Goal: Find specific page/section: Find specific page/section

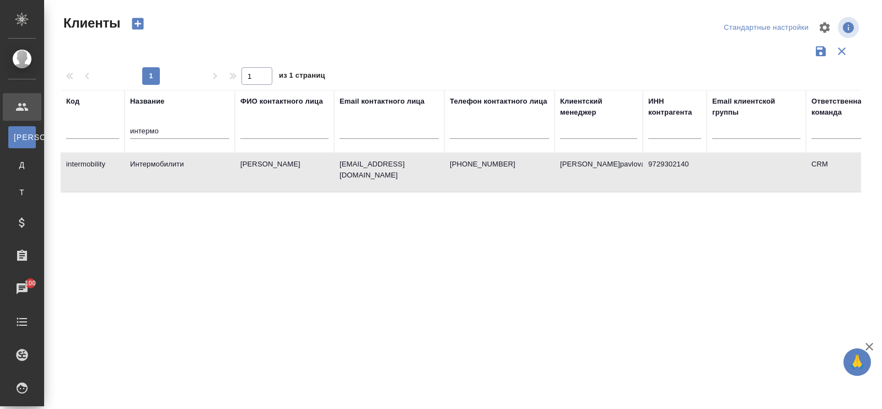
select select "RU"
drag, startPoint x: 0, startPoint y: 0, endPoint x: 91, endPoint y: 115, distance: 146.9
click at [91, 115] on tr "Код Название интермо ФИО контактного лица Email контактного лица Телефон контак…" at bounding box center [478, 121] width 834 height 63
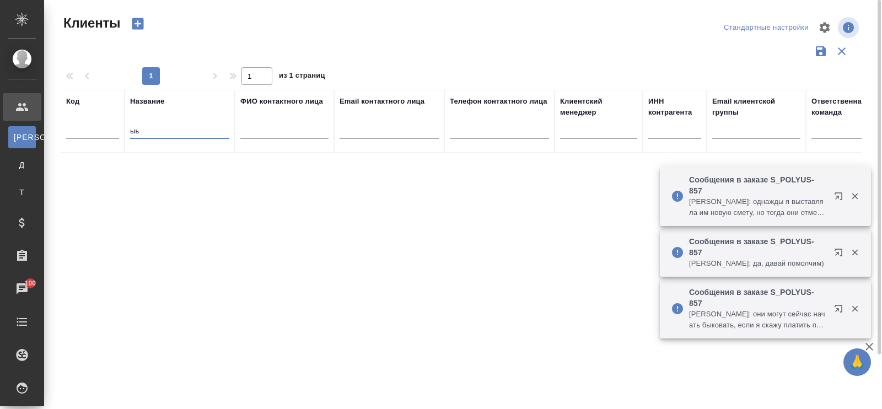
type input "ы"
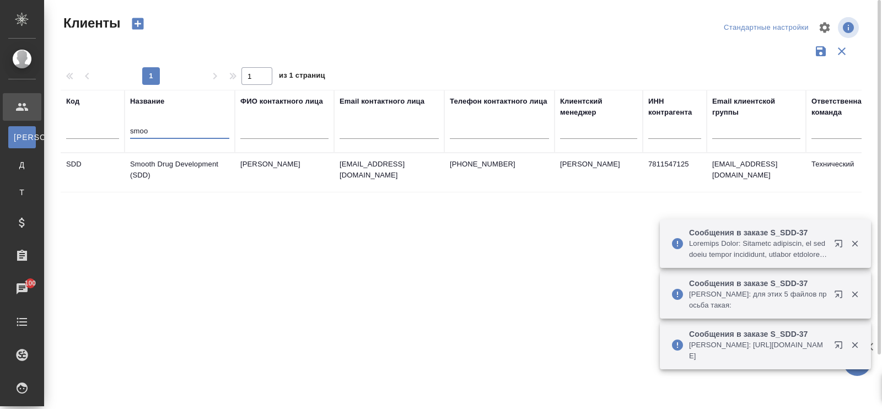
type input "smoo"
click at [186, 167] on td "Smooth Drug Development (SDD)" at bounding box center [180, 172] width 110 height 39
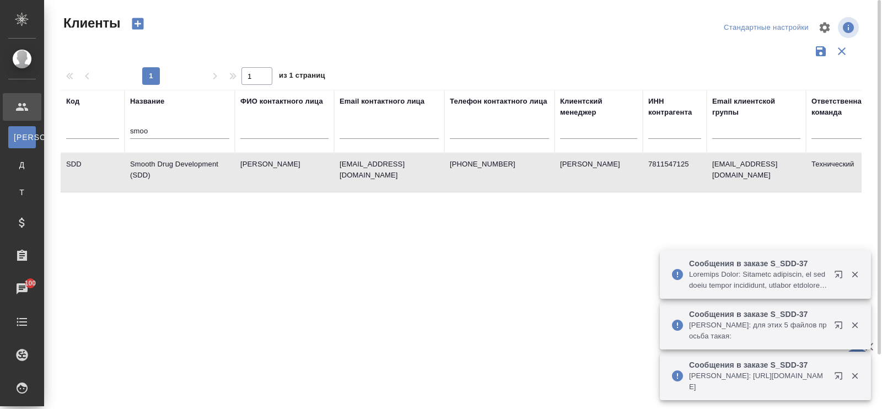
click at [186, 167] on td "Smooth Drug Development (SDD)" at bounding box center [180, 172] width 110 height 39
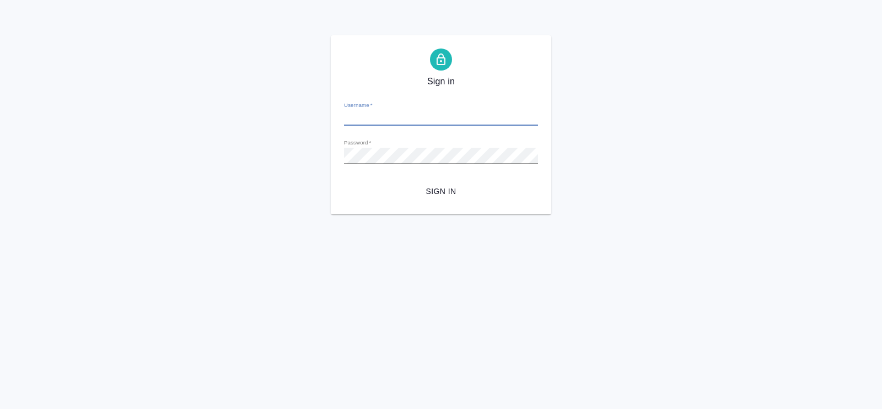
type input "a.pavlova@awatera.com"
click at [444, 189] on span "Sign in" at bounding box center [441, 192] width 176 height 14
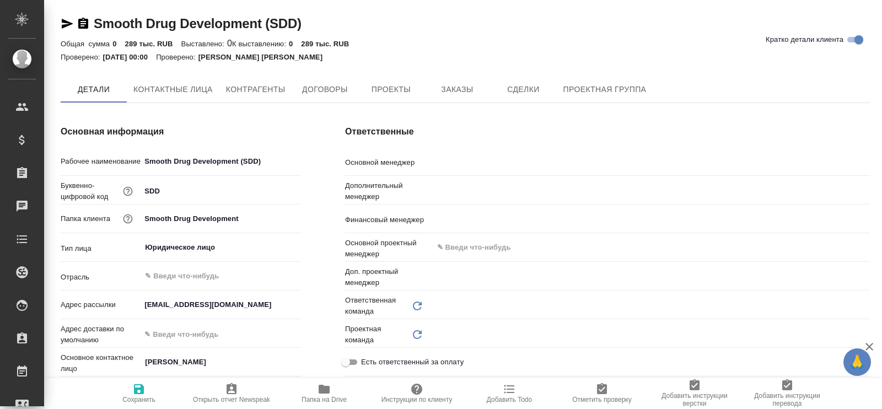
type textarea "x"
type input "(OTP) Общество с ограниченной ответственностью «Вектор Развития»"
type textarea "x"
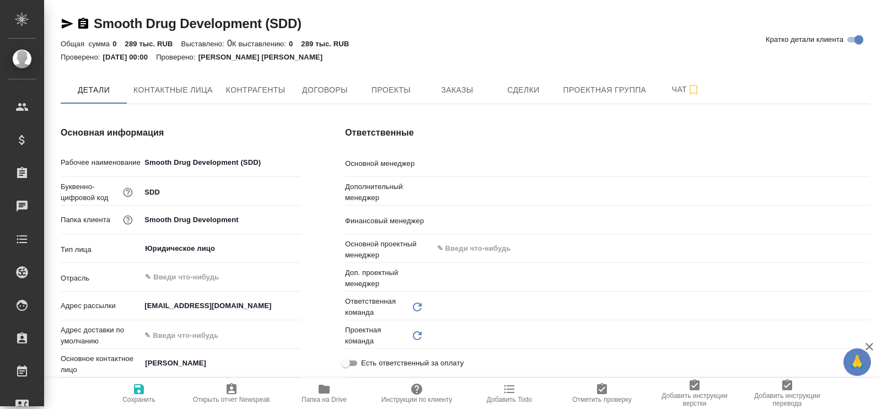
type input "Технический"
type input "Медицинский"
type textarea "x"
type input "[PERSON_NAME] [PERSON_NAME]"
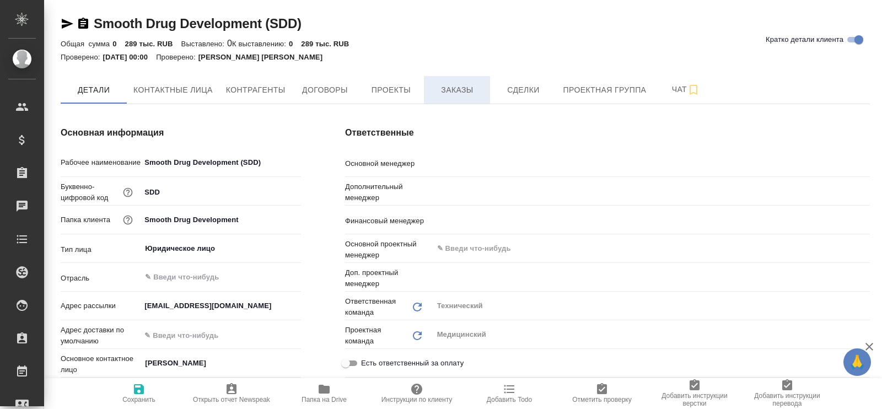
type input "Романенко Руфина"
type textarea "x"
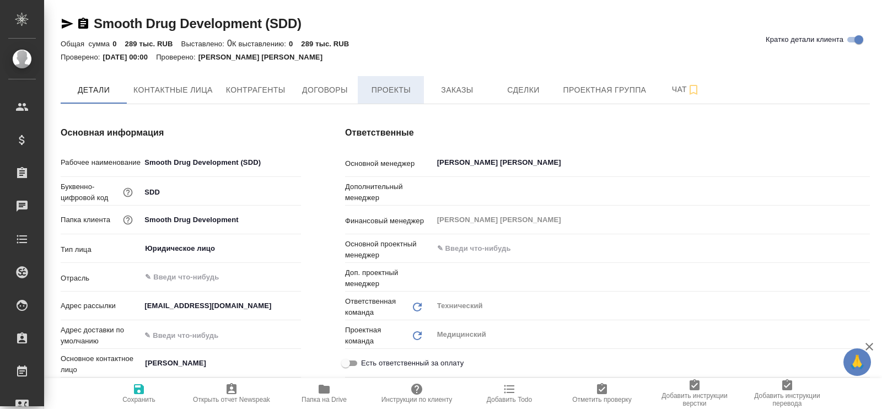
click at [389, 86] on span "Проекты" at bounding box center [391, 90] width 53 height 14
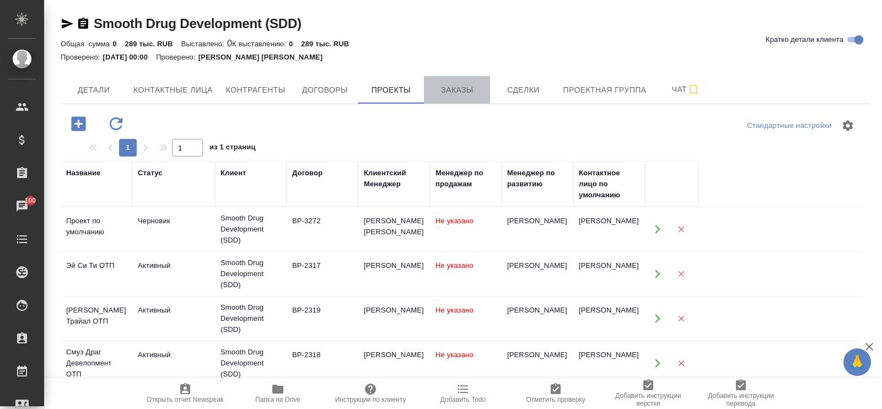
click at [456, 88] on span "Заказы" at bounding box center [457, 90] width 53 height 14
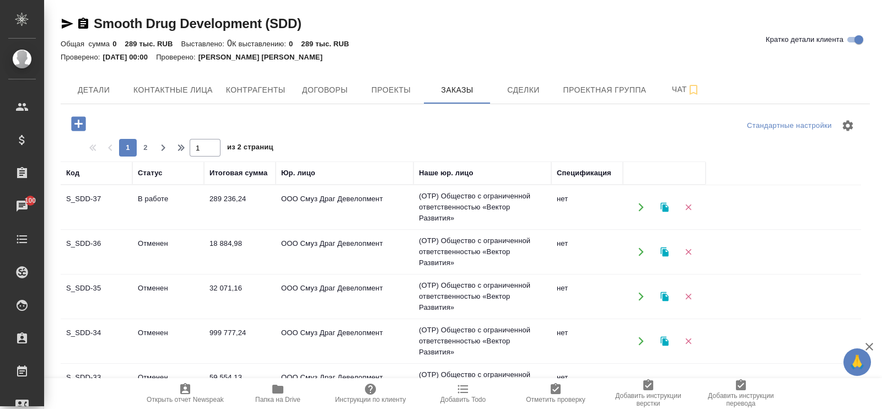
click at [161, 199] on td "В работе" at bounding box center [168, 207] width 72 height 39
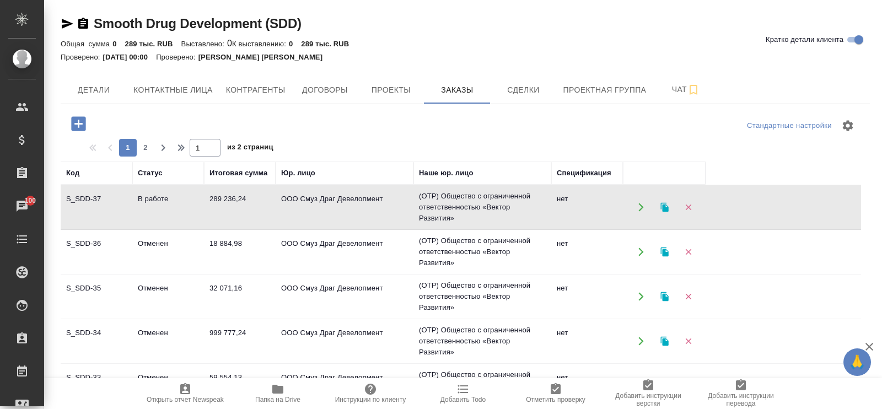
click at [165, 201] on td "В работе" at bounding box center [168, 207] width 72 height 39
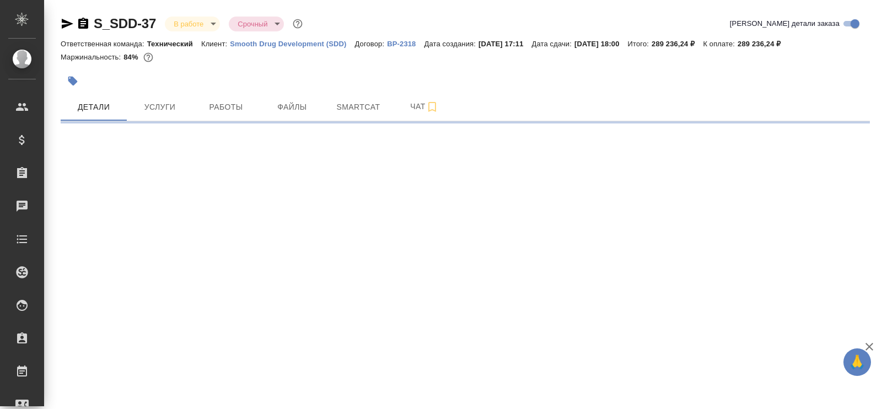
select select "RU"
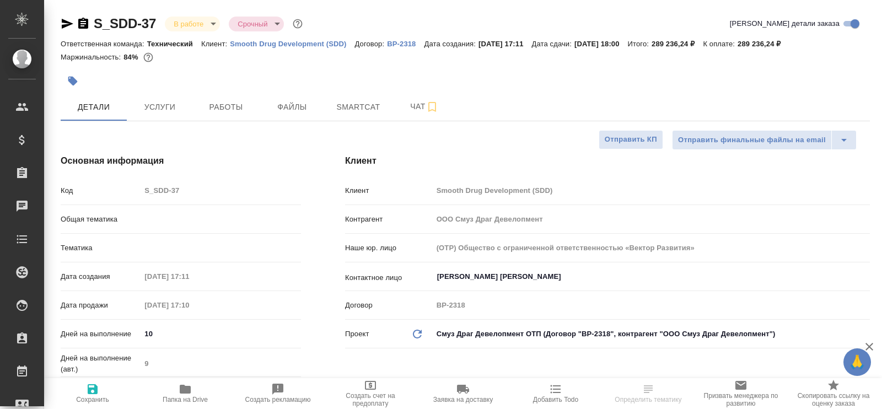
type textarea "x"
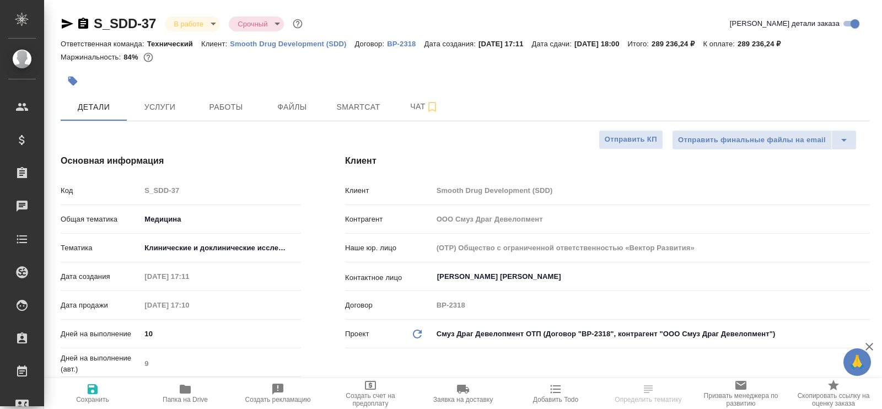
type textarea "x"
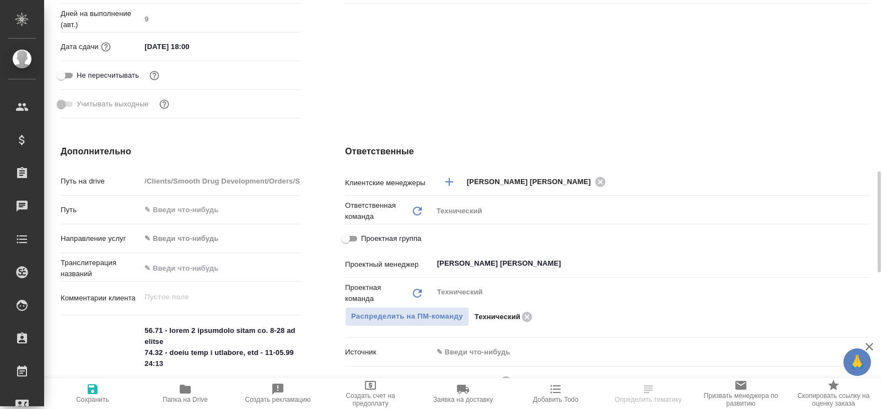
scroll to position [551, 0]
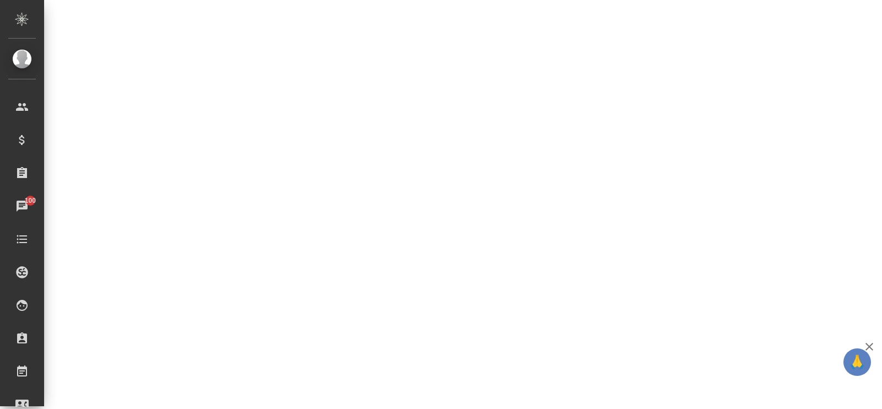
select select "RU"
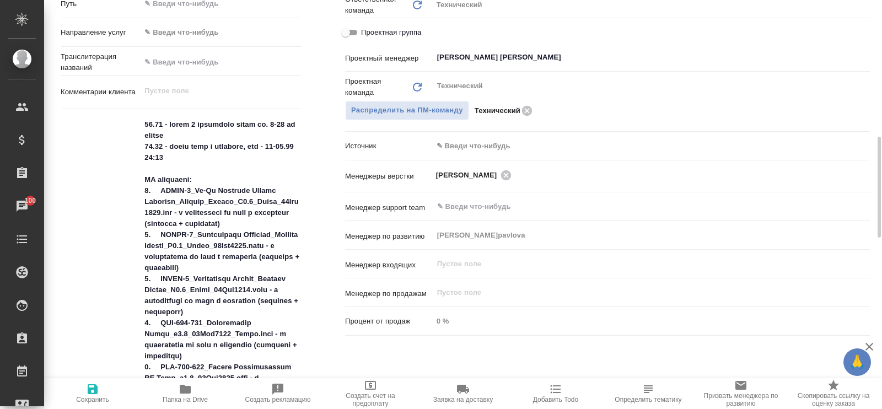
type textarea "x"
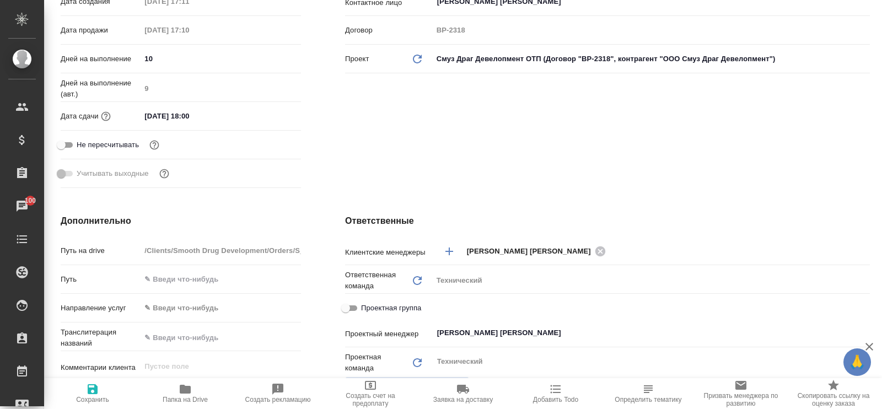
scroll to position [68, 0]
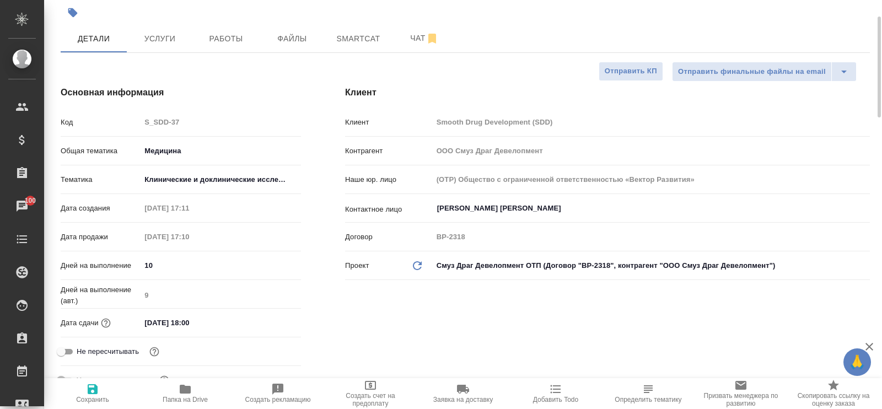
type textarea "x"
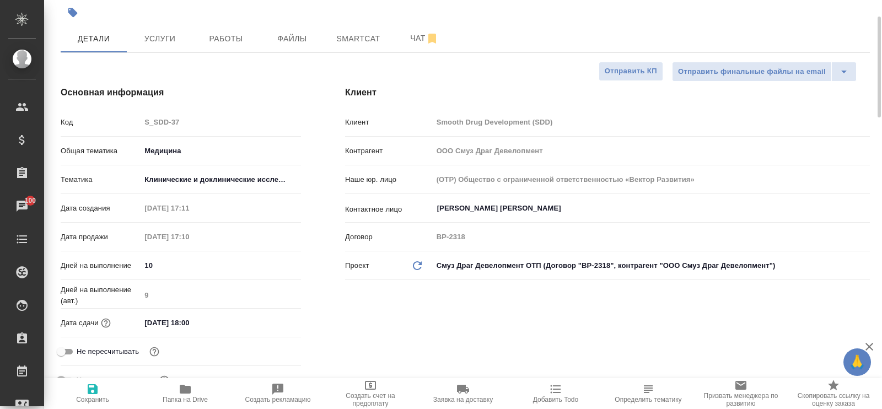
type textarea "x"
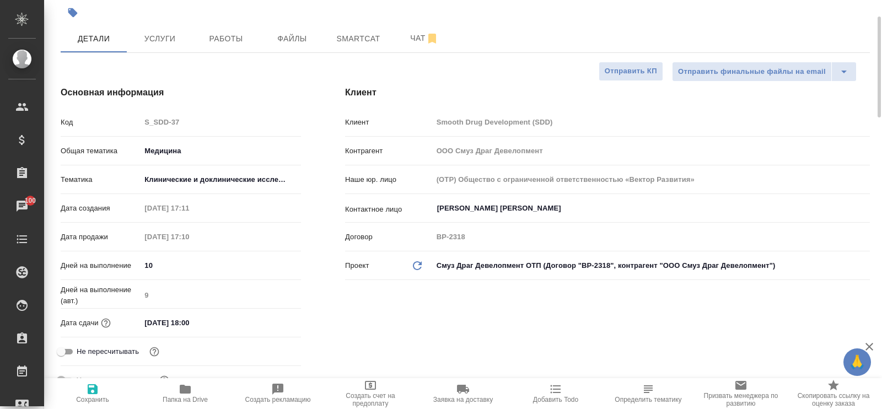
type textarea "x"
